Goal: Find specific page/section: Find specific page/section

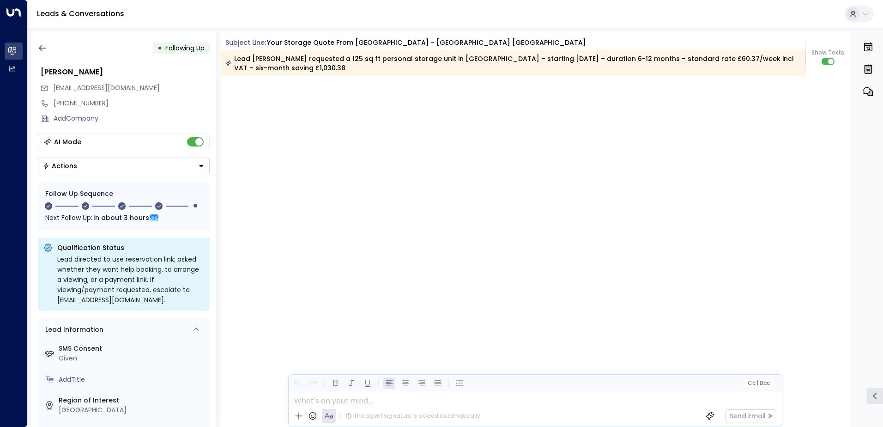
scroll to position [1554, 0]
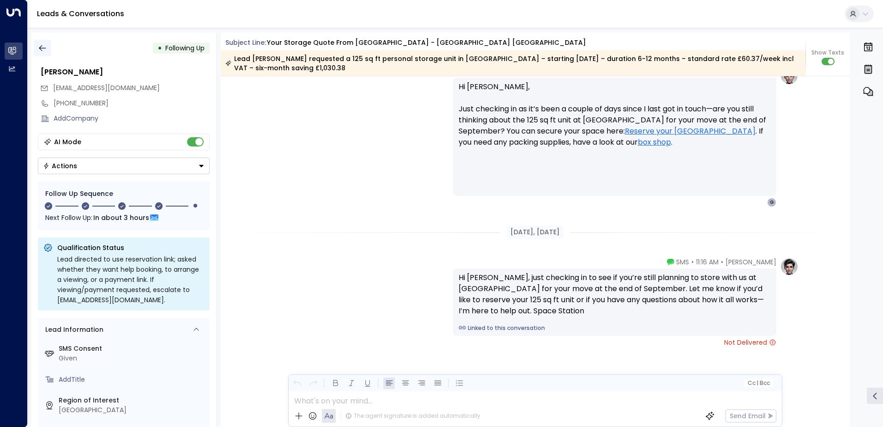
click at [43, 40] on div "• Following Up [PERSON_NAME] [EMAIL_ADDRESS][DOMAIN_NAME] [PHONE_NUMBER] Add Co…" at bounding box center [123, 229] width 185 height 395
click at [49, 45] on button "button" at bounding box center [42, 48] width 17 height 17
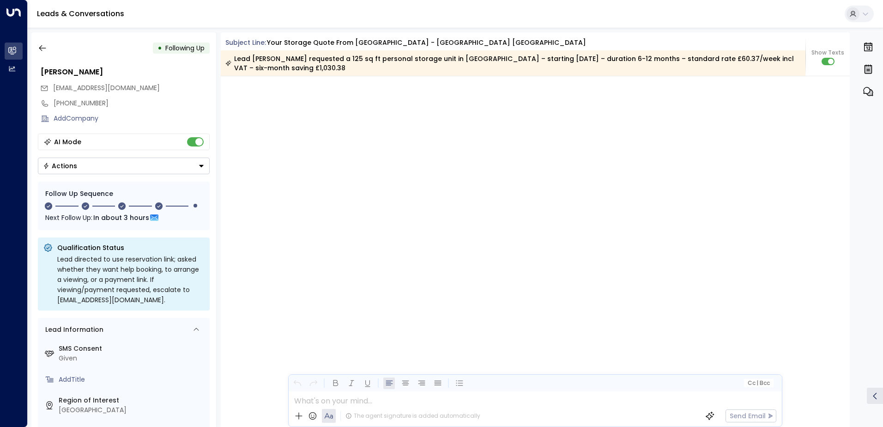
click at [300, 79] on div "[DATE], [DATE]" at bounding box center [536, 82] width 630 height 12
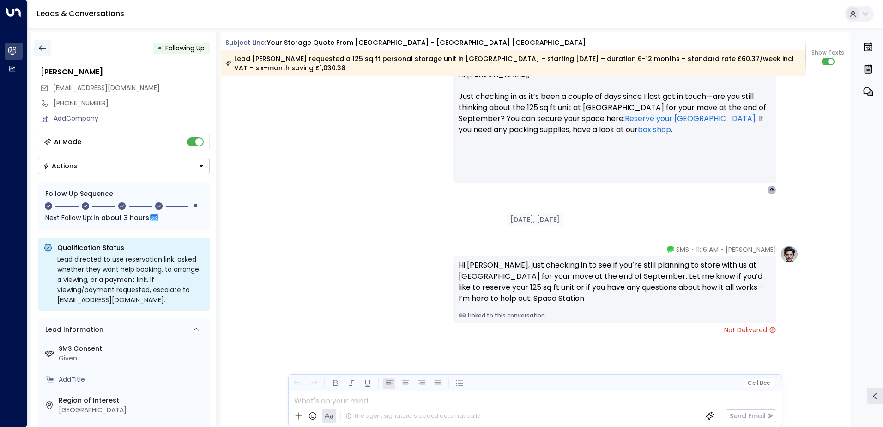
click at [46, 45] on button "button" at bounding box center [42, 48] width 17 height 17
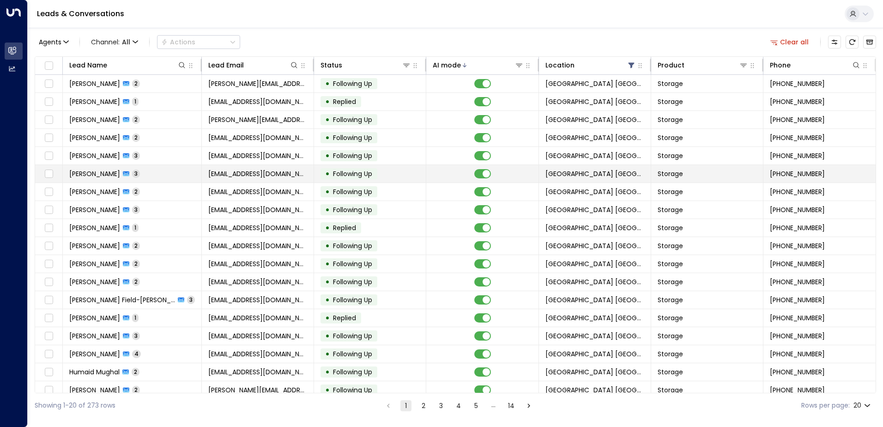
scroll to position [45, 0]
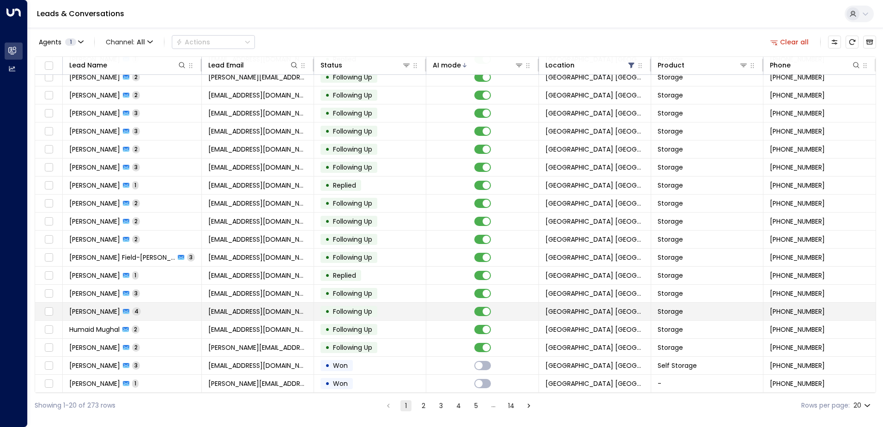
click at [172, 312] on td "Jack Freeman 4" at bounding box center [132, 312] width 139 height 18
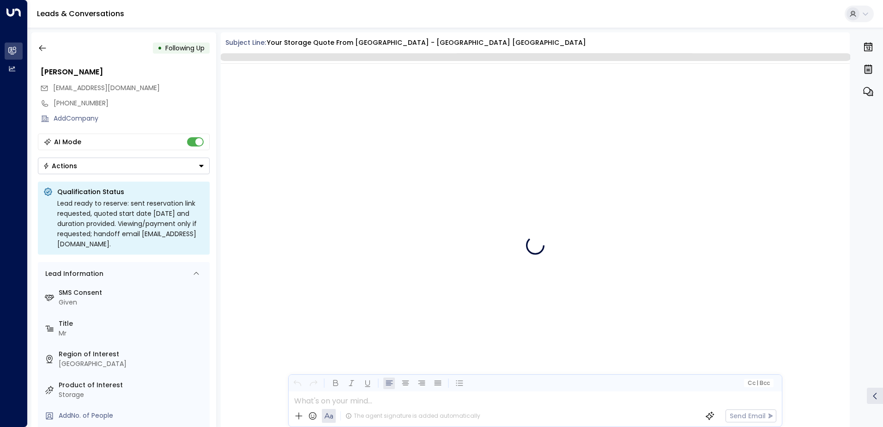
scroll to position [2123, 0]
